Goal: Task Accomplishment & Management: Complete application form

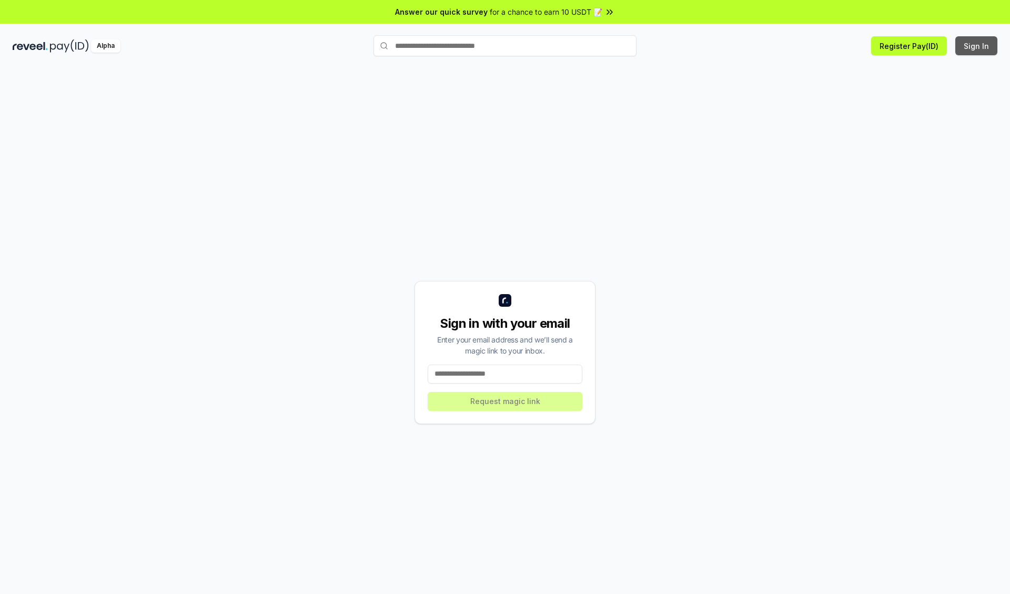
click at [977, 46] on button "Sign In" at bounding box center [977, 45] width 42 height 19
type input "**********"
click at [505, 401] on button "Request magic link" at bounding box center [505, 401] width 155 height 19
